Goal: Task Accomplishment & Management: Use online tool/utility

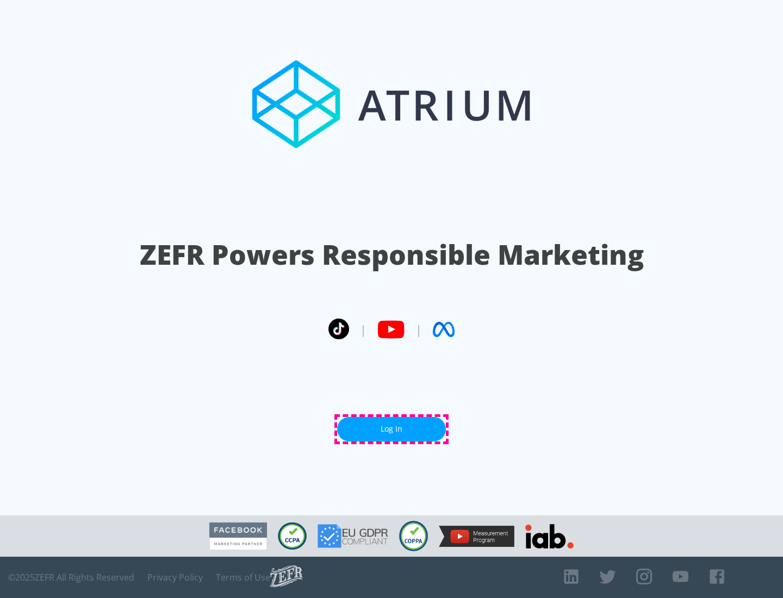
click at [391, 429] on link "Log In" at bounding box center [391, 429] width 109 height 24
